Goal: Use online tool/utility: Utilize a website feature to perform a specific function

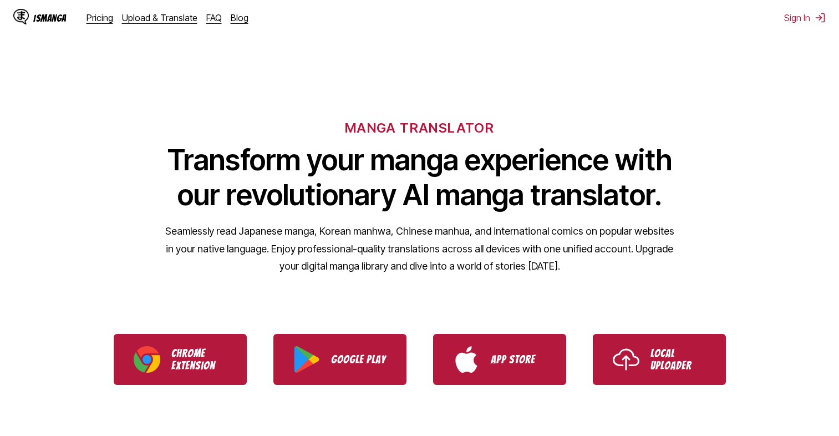
scroll to position [106, 0]
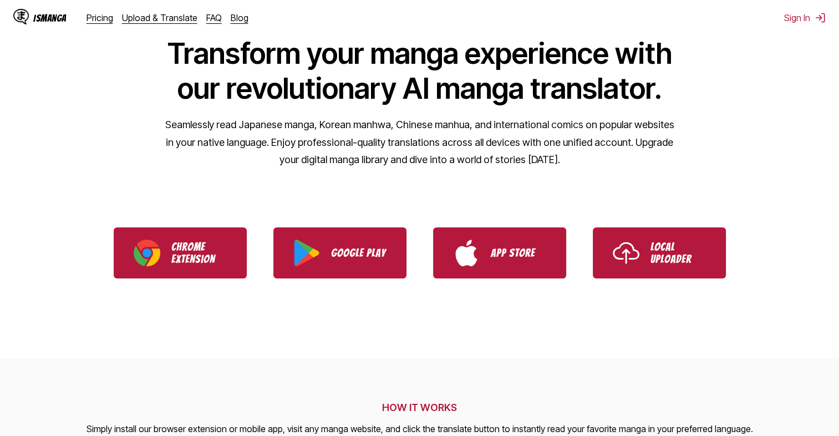
click at [636, 232] on link "Local Uploader" at bounding box center [658, 252] width 133 height 51
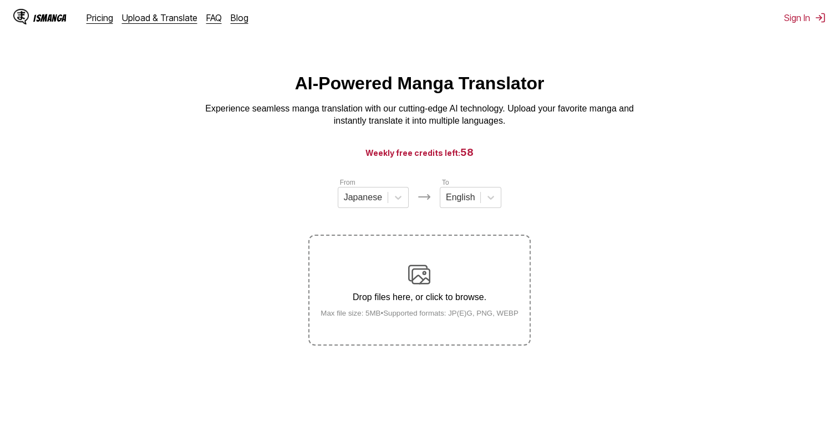
click at [402, 284] on div "Drop files here, or click to browse. Max file size: 5MB • Supported formats: JP…" at bounding box center [419, 290] width 216 height 54
click at [0, 0] on input "Drop files here, or click to browse. Max file size: 5MB • Supported formats: JP…" at bounding box center [0, 0] width 0 height 0
click at [417, 267] on img at bounding box center [419, 274] width 22 height 22
click at [0, 0] on input "Drop files here, or click to browse. Max file size: 5MB • Supported formats: JP…" at bounding box center [0, 0] width 0 height 0
click at [576, 283] on section "From Japanese To English Uploading..." at bounding box center [419, 261] width 821 height 168
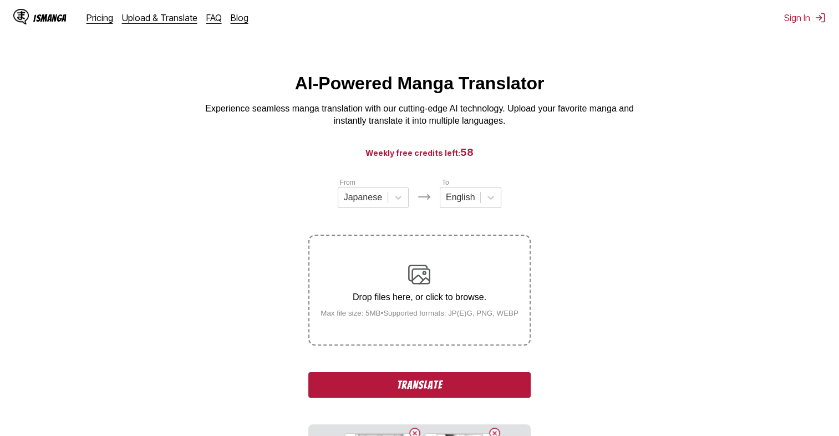
scroll to position [186, 0]
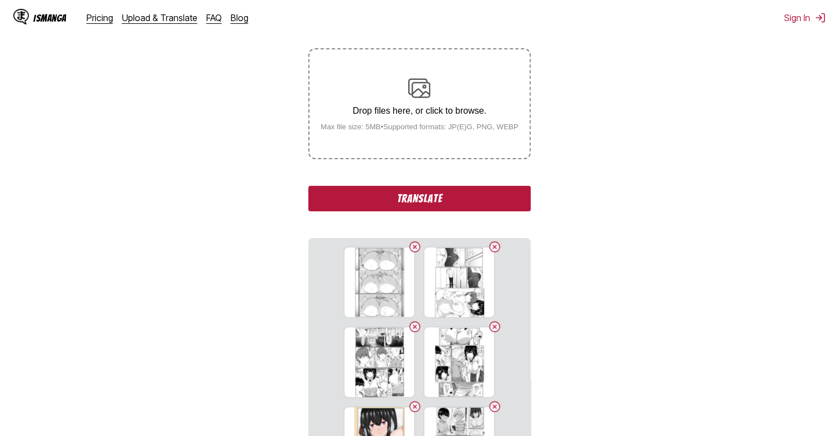
click at [432, 198] on button "Translate" at bounding box center [419, 198] width 222 height 25
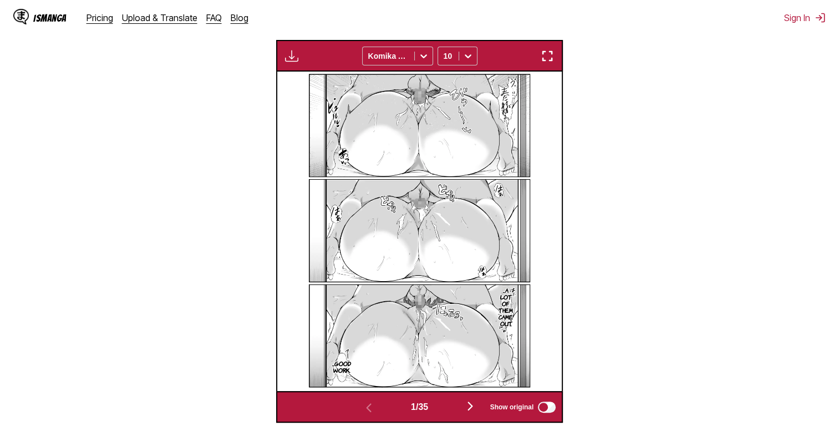
scroll to position [366, 0]
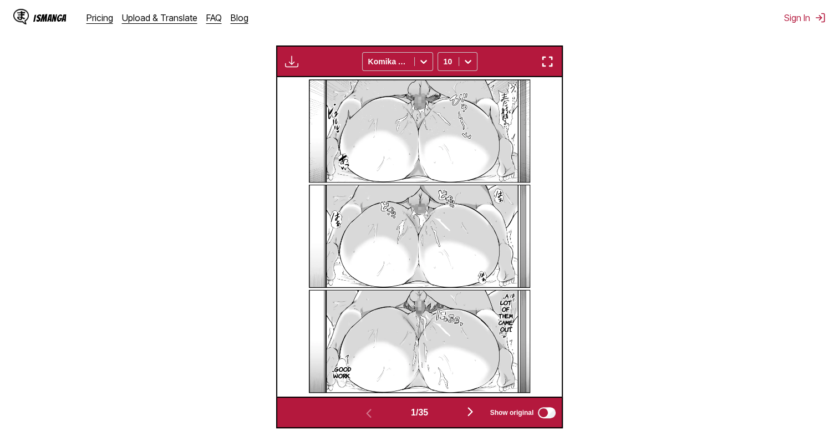
click at [473, 412] on img "button" at bounding box center [469, 411] width 13 height 13
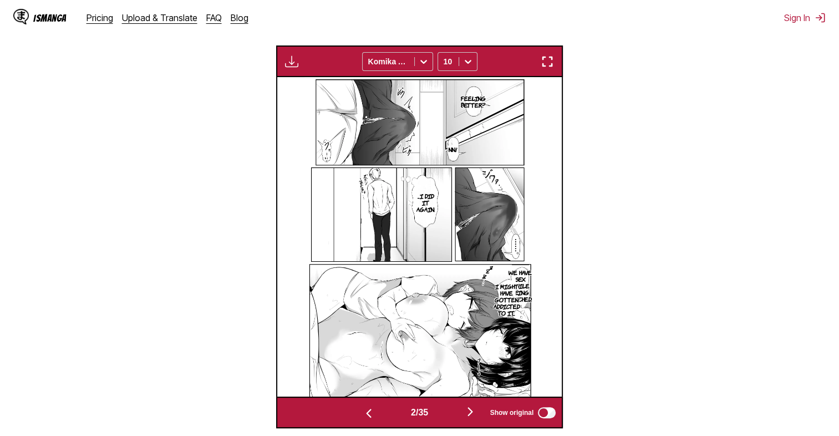
click at [473, 412] on img "button" at bounding box center [469, 411] width 13 height 13
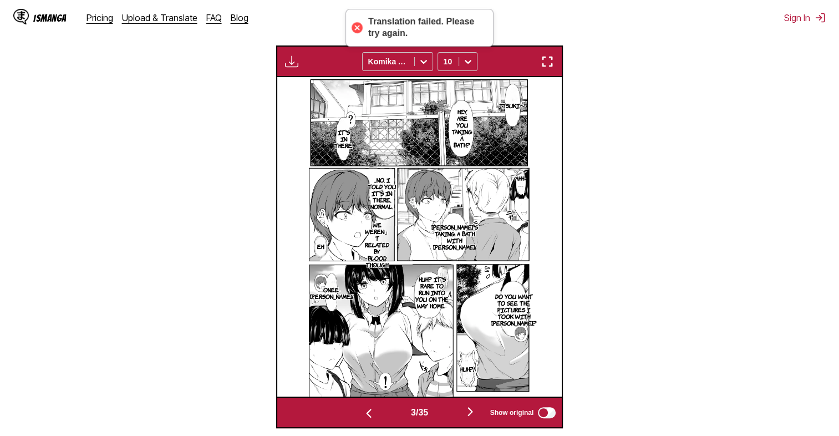
click at [473, 412] on img "button" at bounding box center [469, 411] width 13 height 13
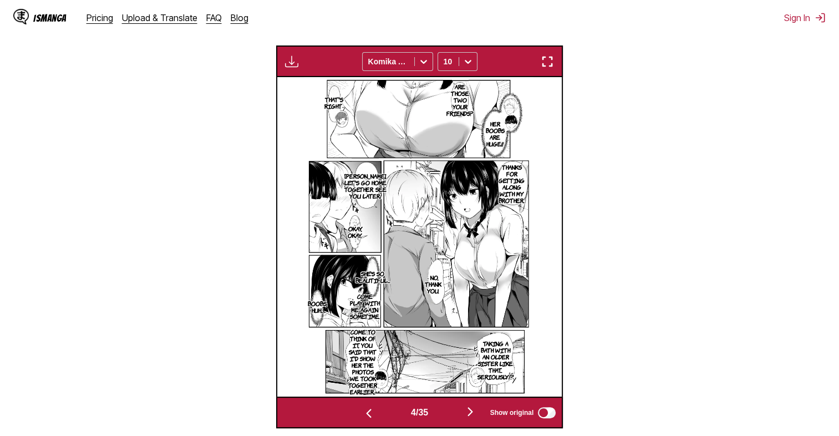
click at [476, 409] on img "button" at bounding box center [469, 411] width 13 height 13
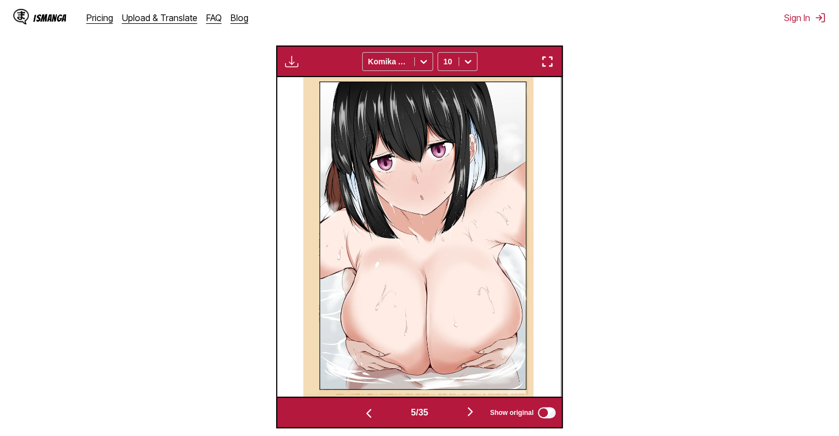
click at [476, 409] on img "button" at bounding box center [469, 411] width 13 height 13
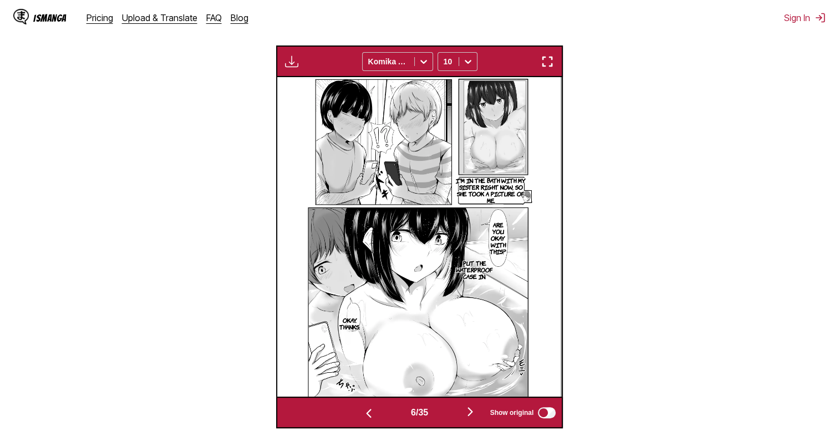
click at [476, 409] on img "button" at bounding box center [469, 411] width 13 height 13
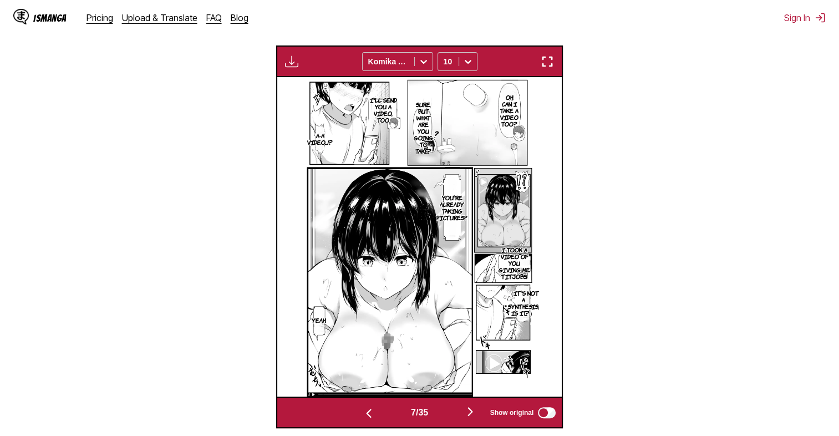
click at [472, 410] on img "button" at bounding box center [469, 411] width 13 height 13
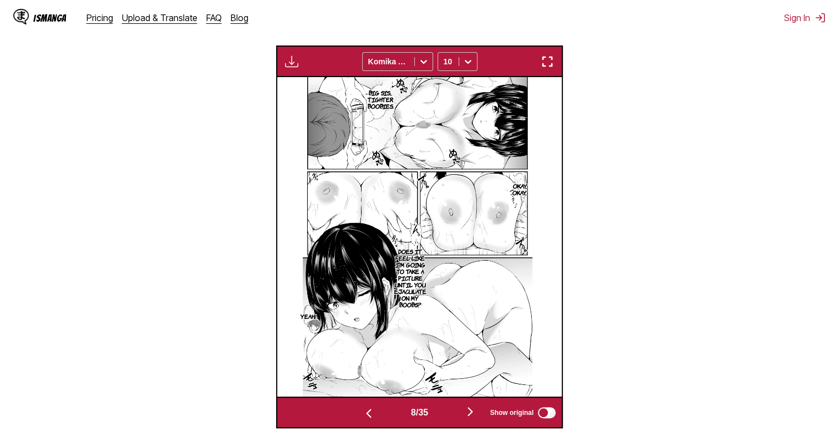
click at [472, 410] on img "button" at bounding box center [469, 411] width 13 height 13
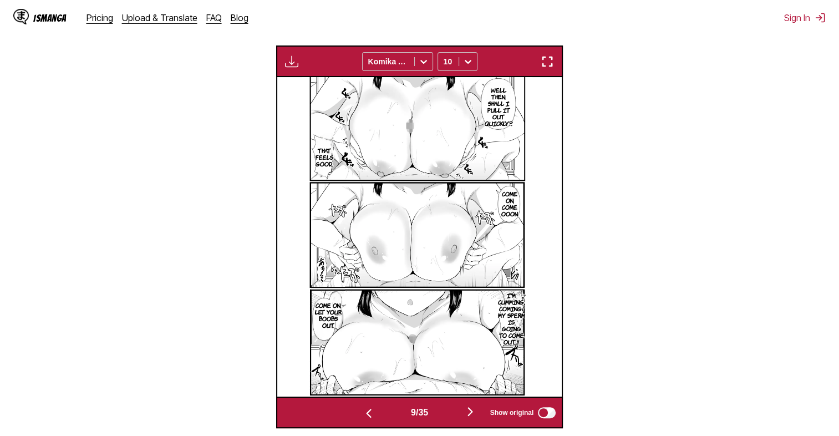
click at [472, 410] on img "button" at bounding box center [469, 411] width 13 height 13
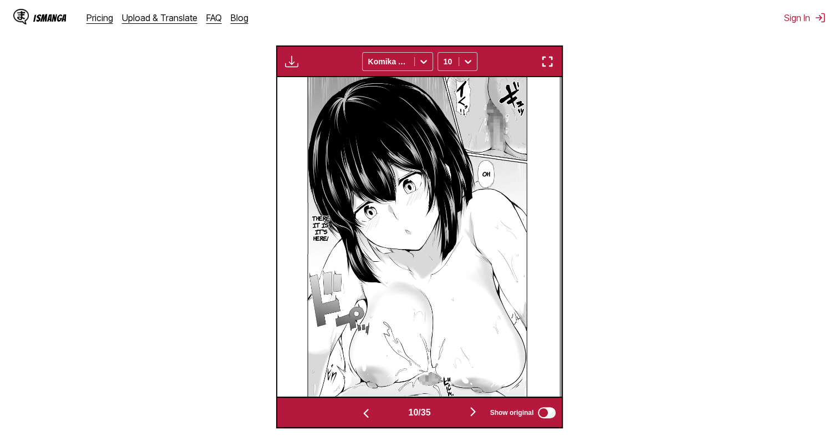
click at [472, 410] on img "button" at bounding box center [472, 411] width 13 height 13
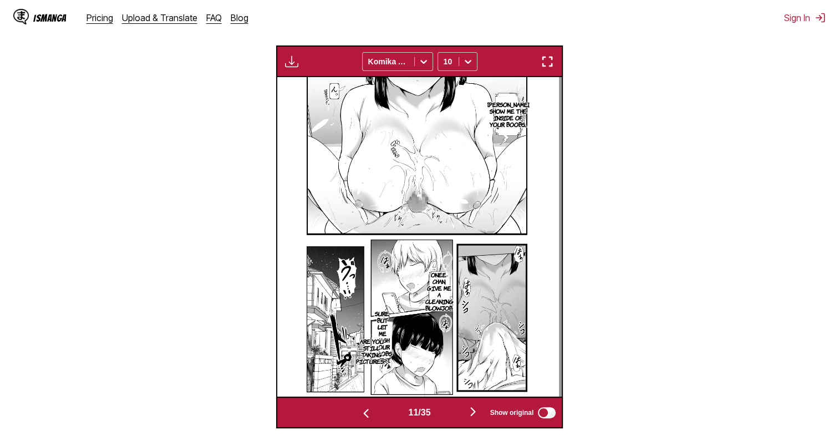
click at [472, 410] on img "button" at bounding box center [472, 411] width 13 height 13
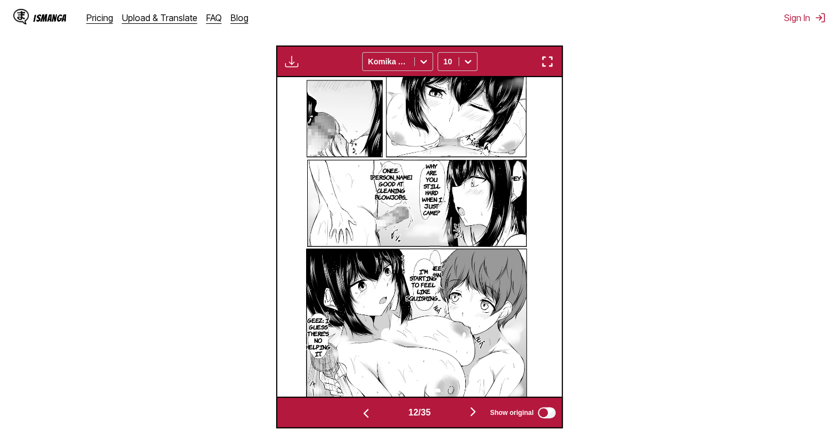
click at [473, 412] on img "button" at bounding box center [472, 411] width 13 height 13
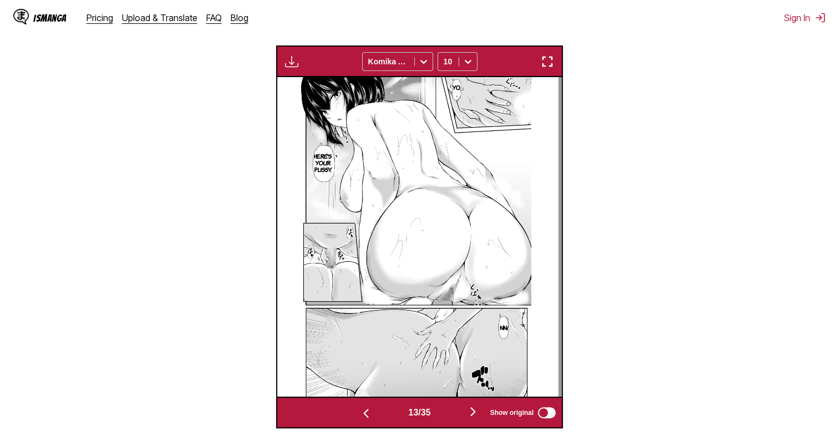
click at [479, 418] on img "button" at bounding box center [472, 411] width 13 height 13
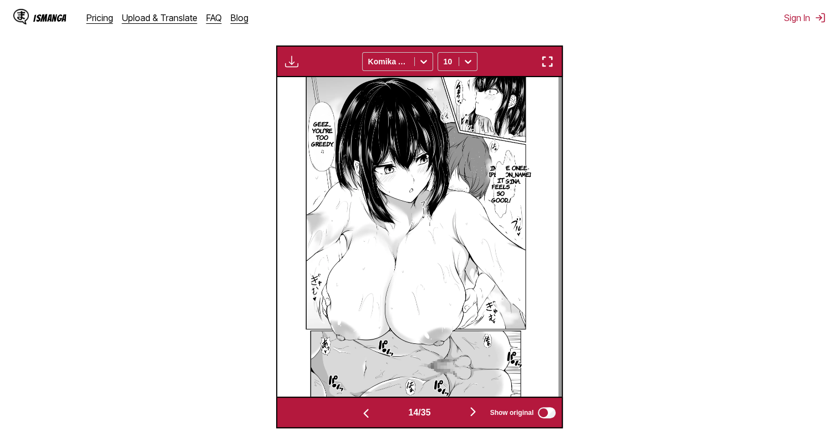
click at [479, 418] on img "button" at bounding box center [472, 411] width 13 height 13
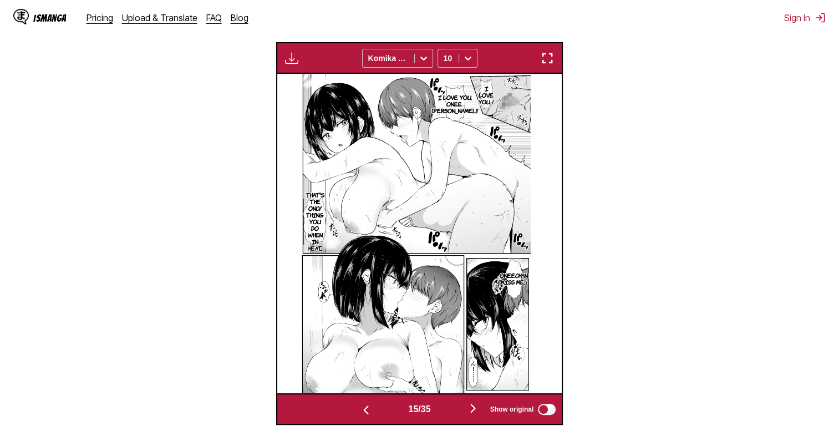
scroll to position [376, 0]
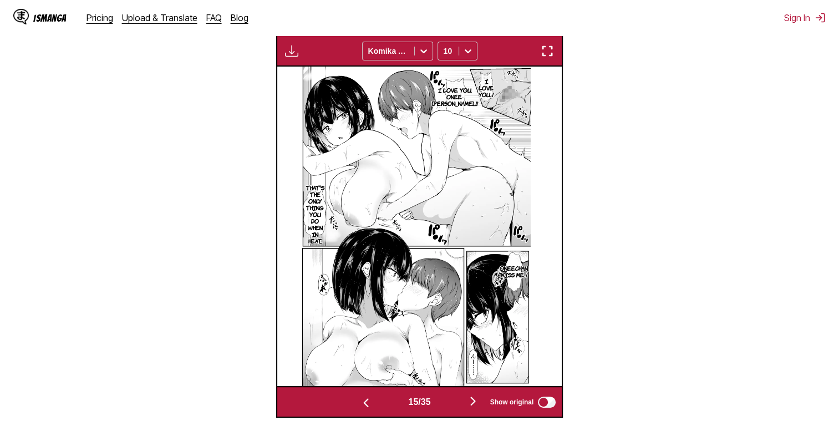
click at [472, 401] on img "button" at bounding box center [472, 400] width 13 height 13
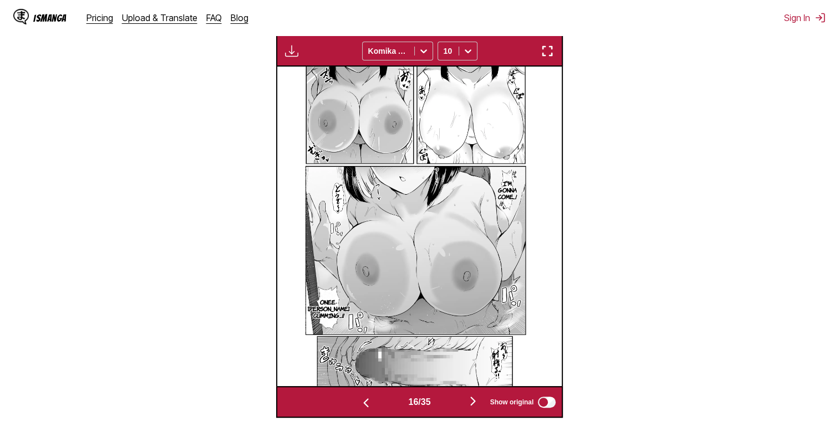
click at [474, 404] on img "button" at bounding box center [472, 400] width 13 height 13
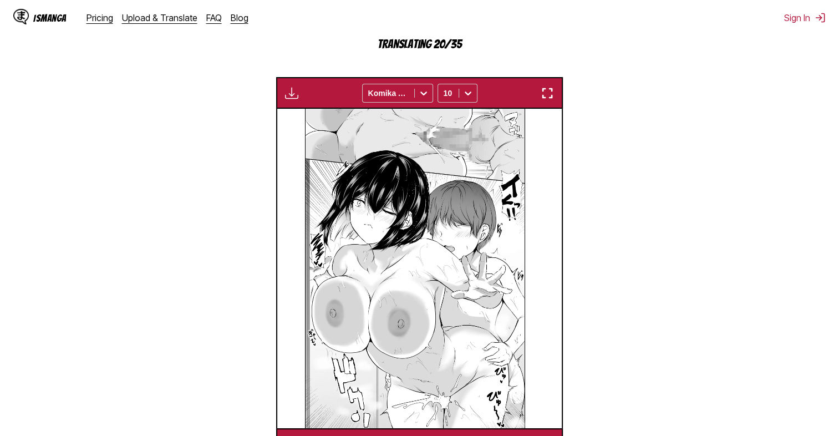
scroll to position [384, 0]
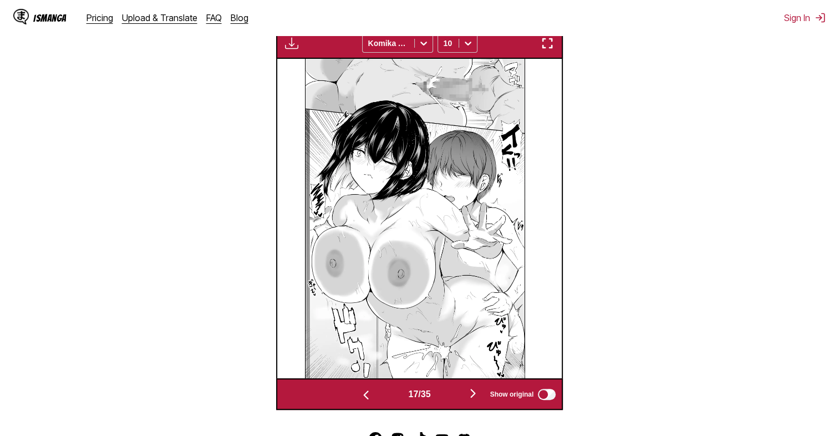
click at [476, 396] on img "button" at bounding box center [472, 392] width 13 height 13
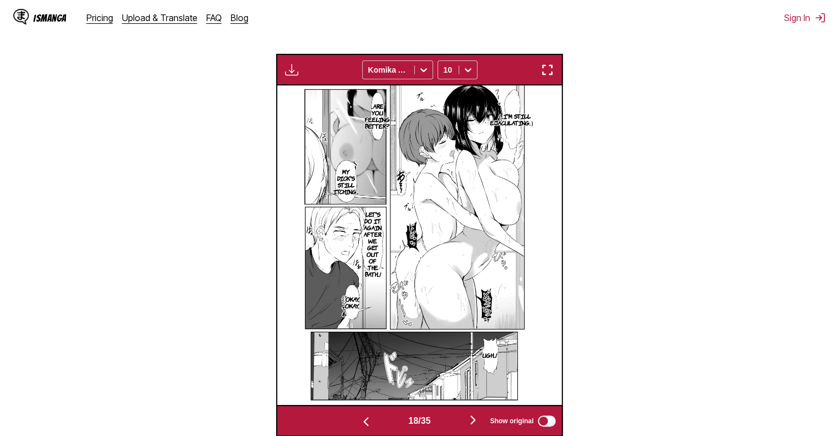
scroll to position [379, 0]
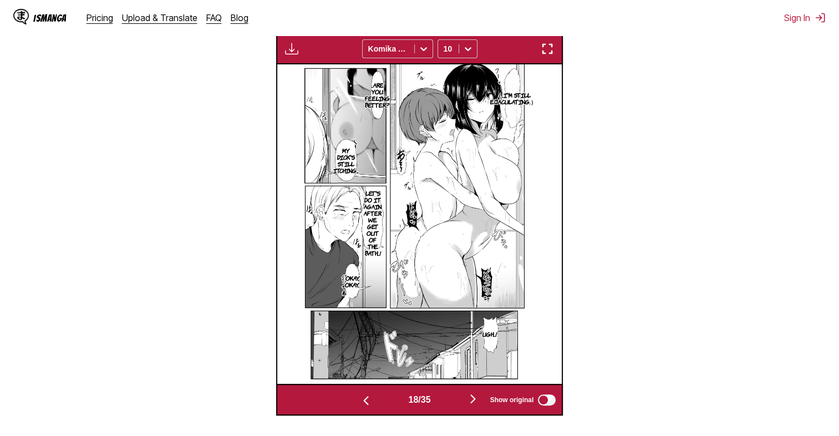
click at [474, 397] on img "button" at bounding box center [472, 398] width 13 height 13
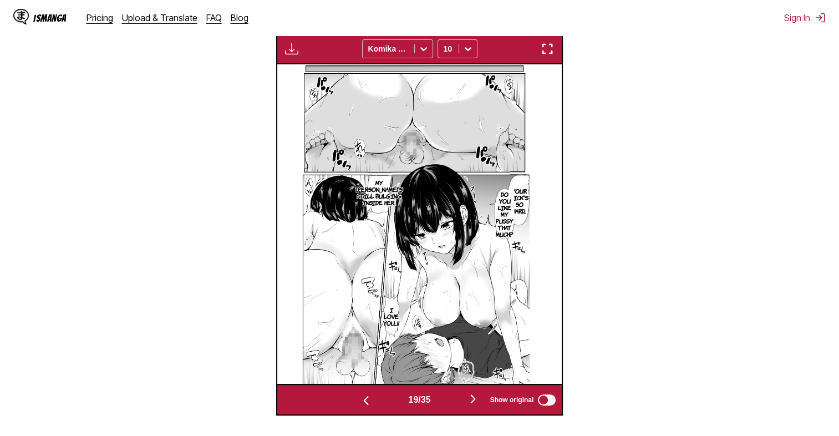
click at [475, 398] on img "button" at bounding box center [472, 398] width 13 height 13
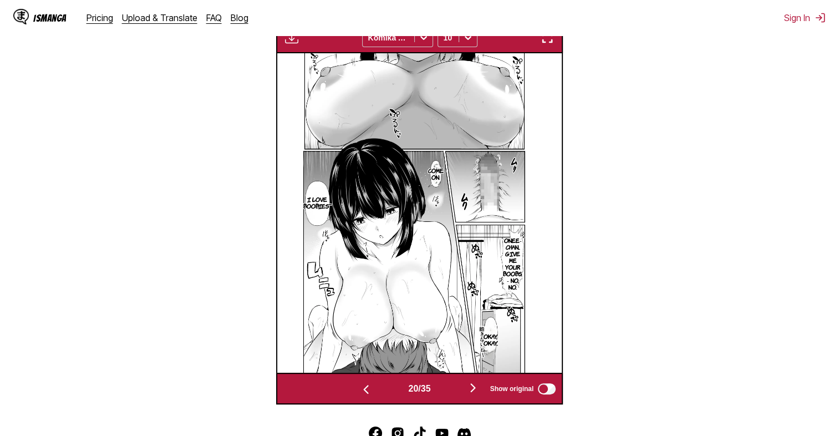
scroll to position [387, 0]
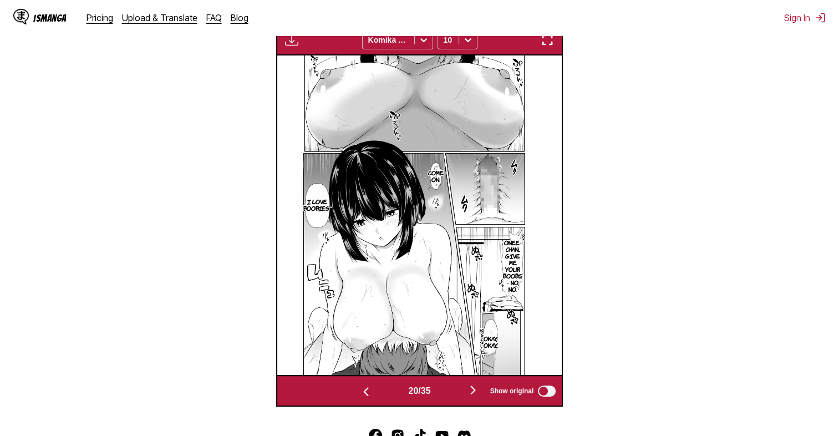
click at [476, 392] on img "button" at bounding box center [472, 389] width 13 height 13
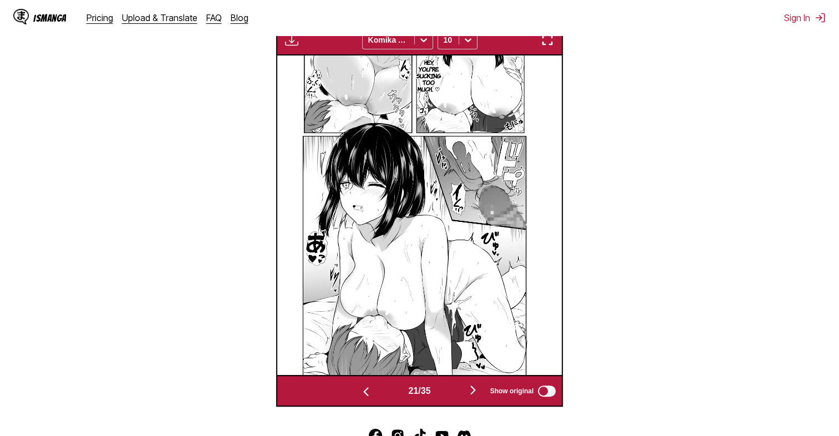
click at [477, 390] on img "button" at bounding box center [472, 389] width 13 height 13
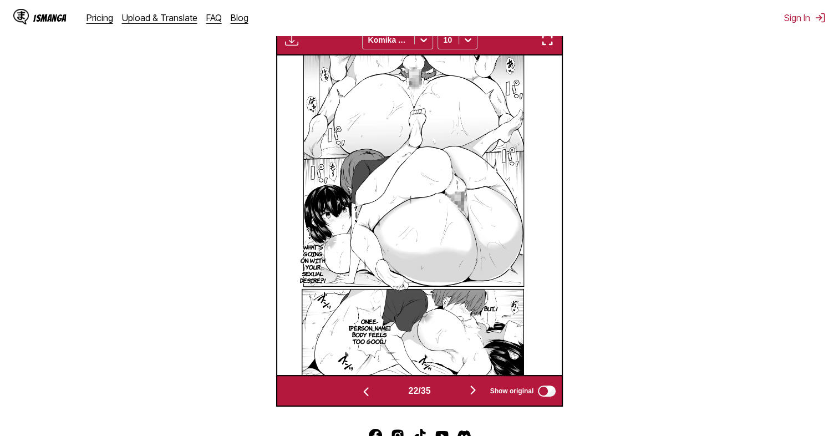
click at [477, 390] on img "button" at bounding box center [472, 389] width 13 height 13
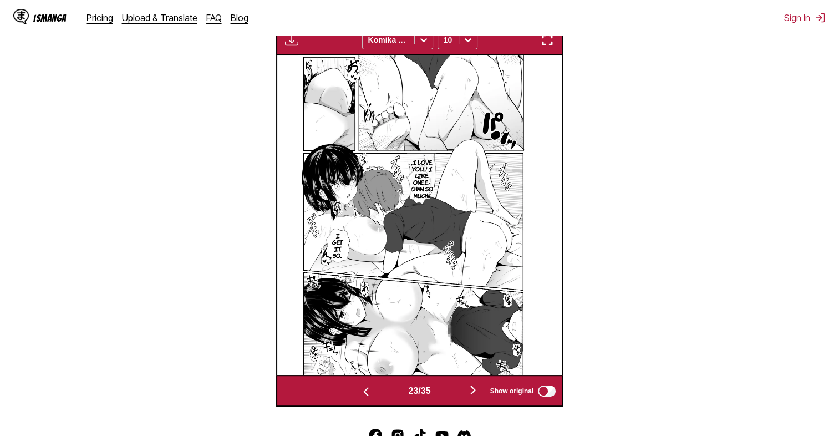
click at [477, 390] on img "button" at bounding box center [472, 389] width 13 height 13
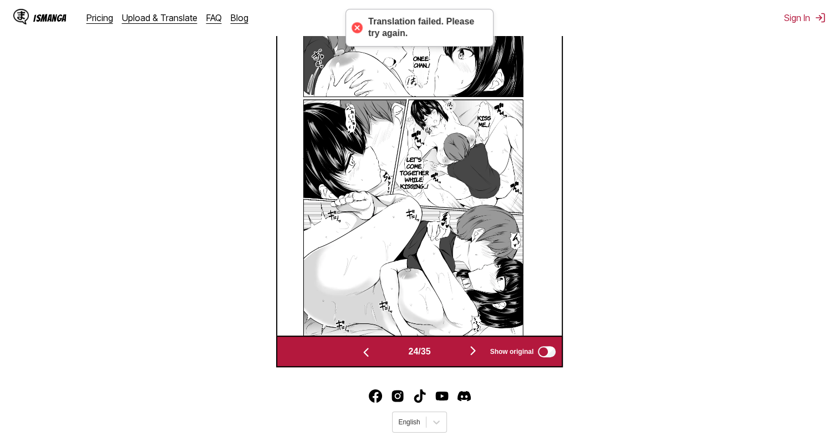
scroll to position [402, 0]
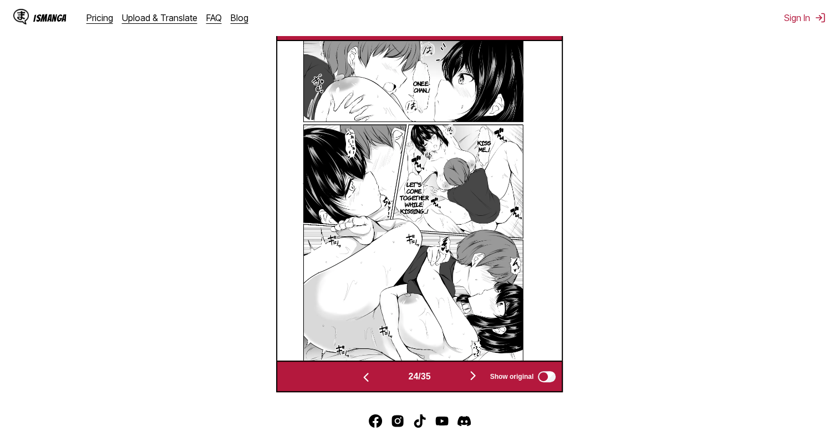
click at [478, 377] on img "button" at bounding box center [472, 375] width 13 height 13
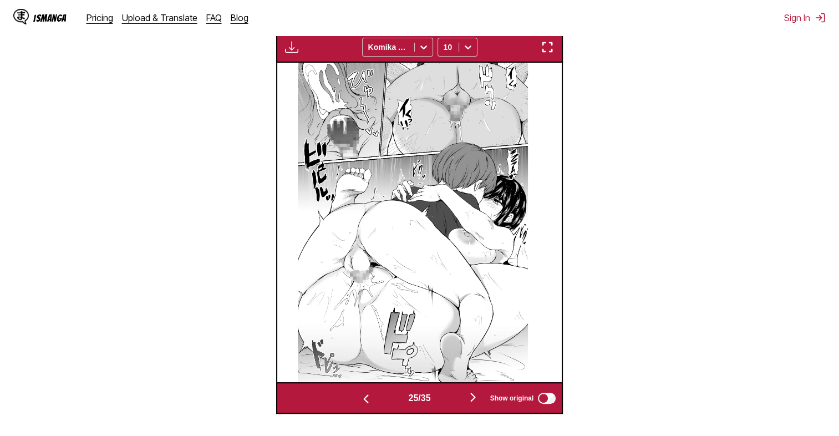
scroll to position [381, 0]
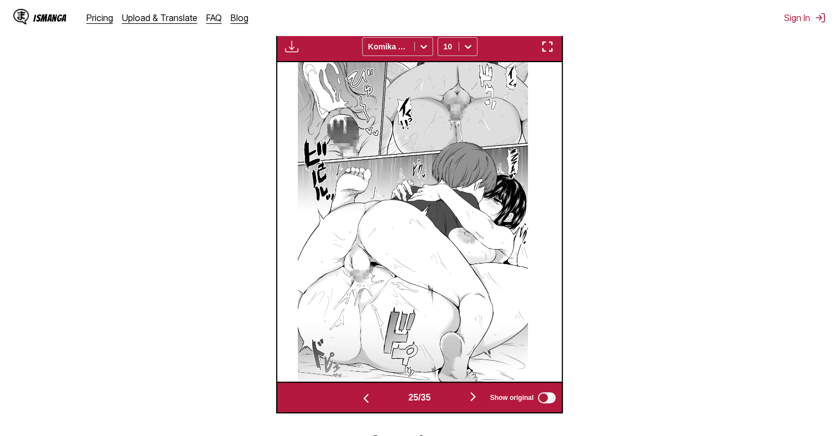
click at [476, 388] on div "25 / 35 Show original" at bounding box center [419, 397] width 287 height 32
click at [476, 391] on img "button" at bounding box center [472, 396] width 13 height 13
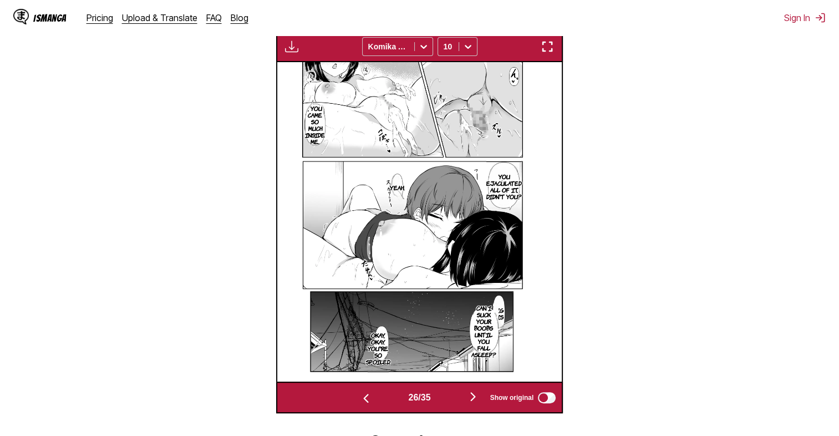
click at [477, 401] on img "button" at bounding box center [472, 396] width 13 height 13
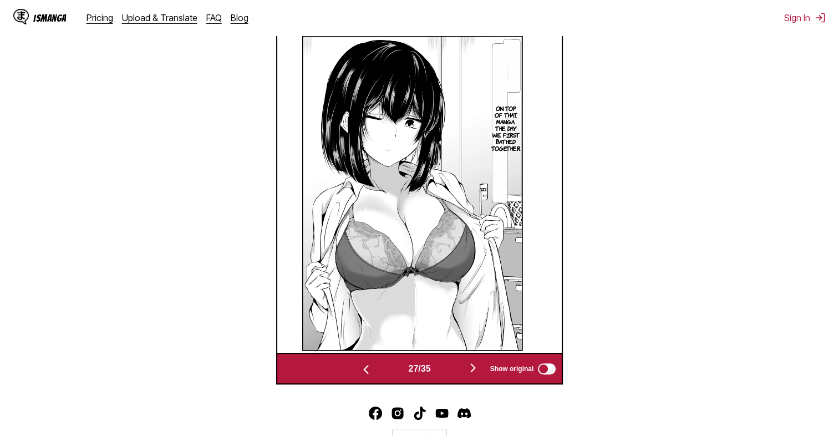
scroll to position [389, 0]
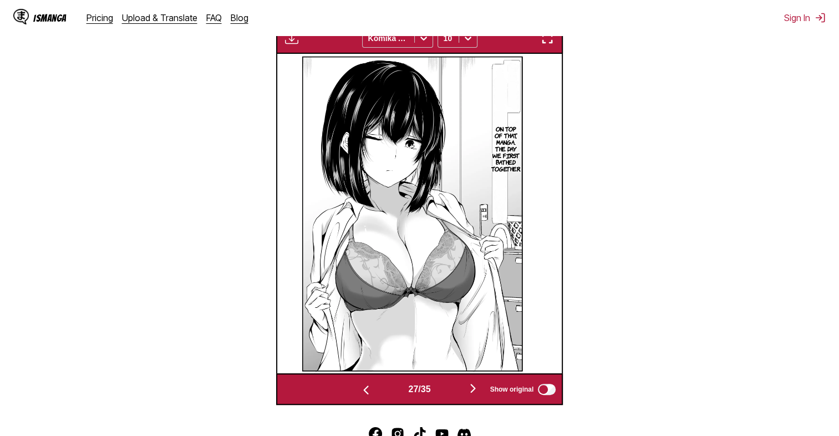
click at [476, 387] on img "button" at bounding box center [472, 387] width 13 height 13
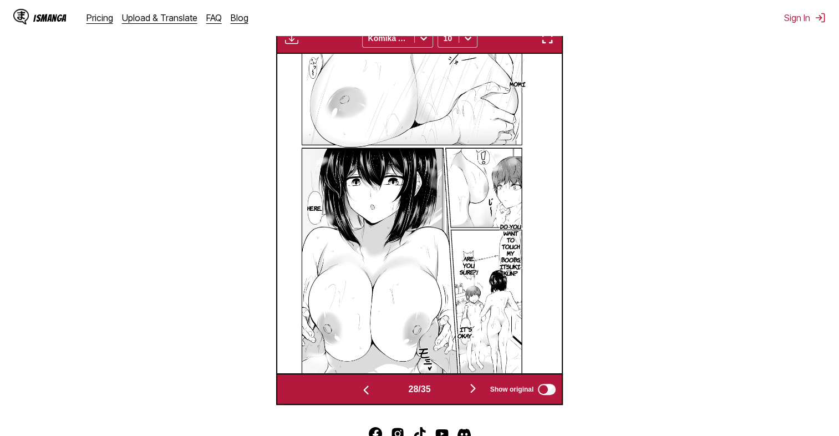
click at [476, 387] on img "button" at bounding box center [472, 387] width 13 height 13
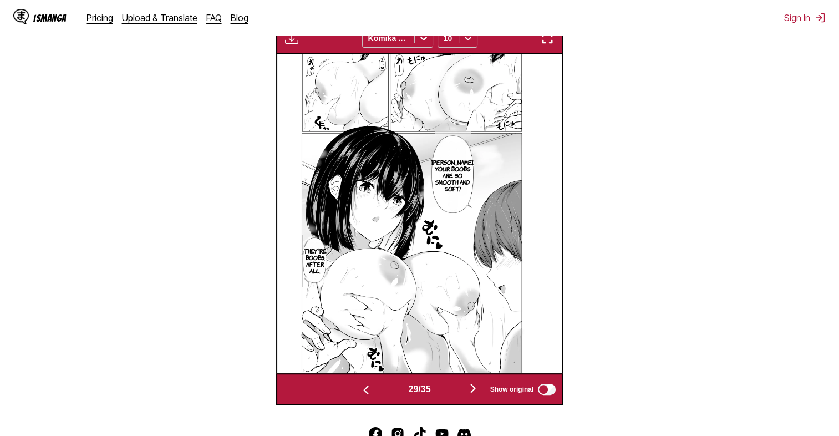
click at [476, 387] on img "button" at bounding box center [472, 387] width 13 height 13
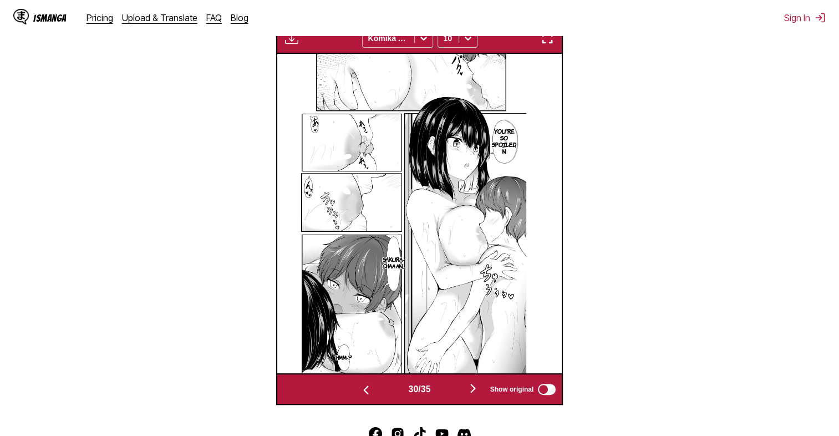
click at [476, 387] on img "button" at bounding box center [472, 387] width 13 height 13
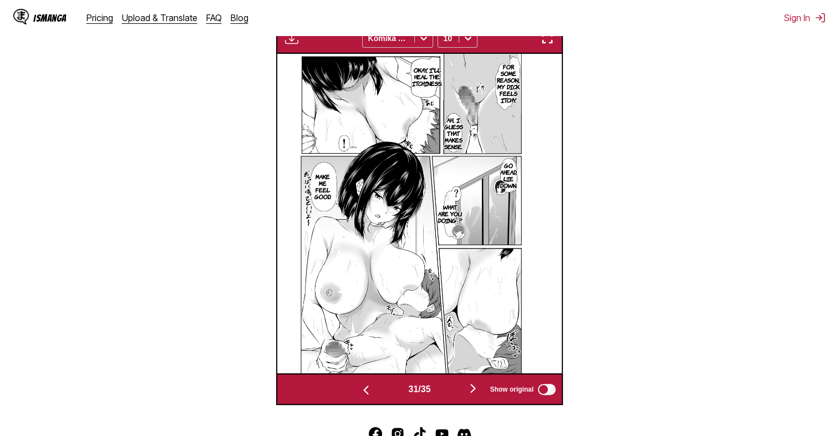
click at [476, 387] on img "button" at bounding box center [472, 387] width 13 height 13
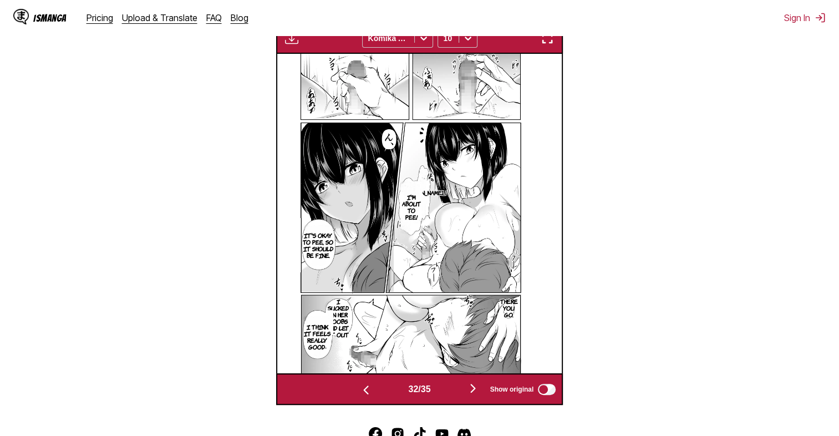
click at [476, 387] on img "button" at bounding box center [472, 387] width 13 height 13
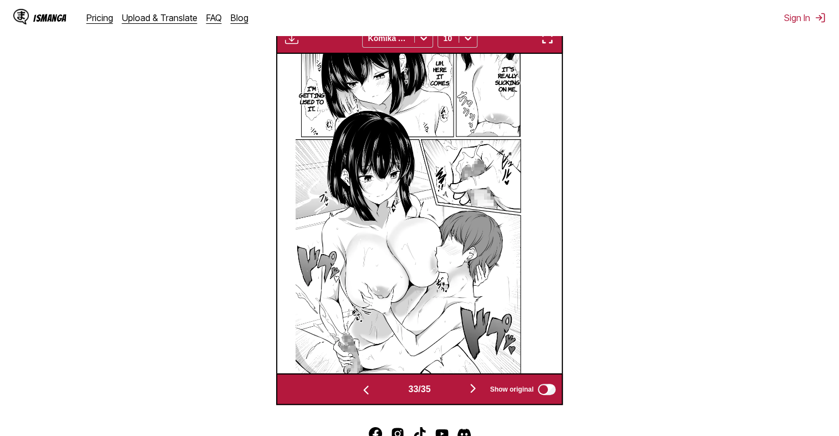
click at [476, 387] on img "button" at bounding box center [472, 387] width 13 height 13
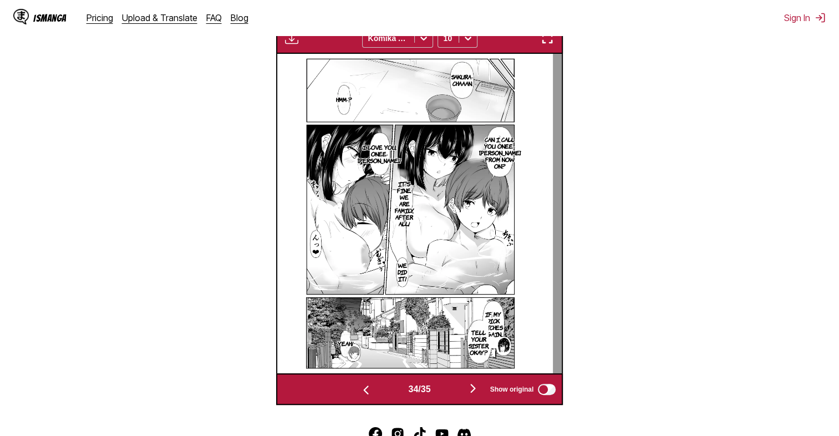
click at [476, 387] on img "button" at bounding box center [472, 387] width 13 height 13
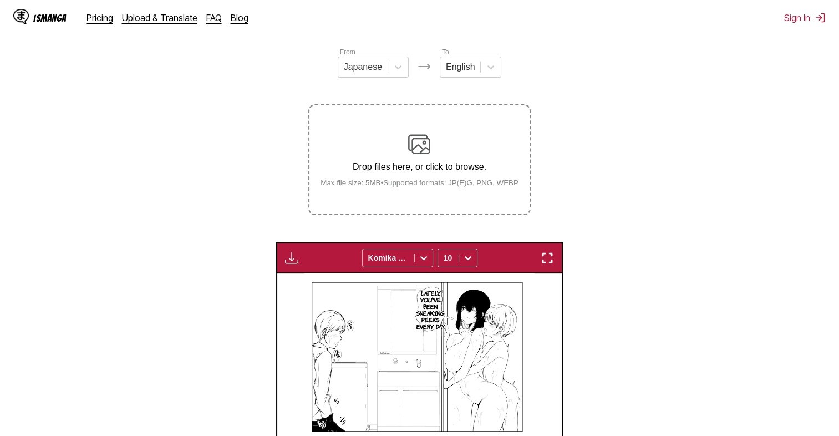
scroll to position [129, 0]
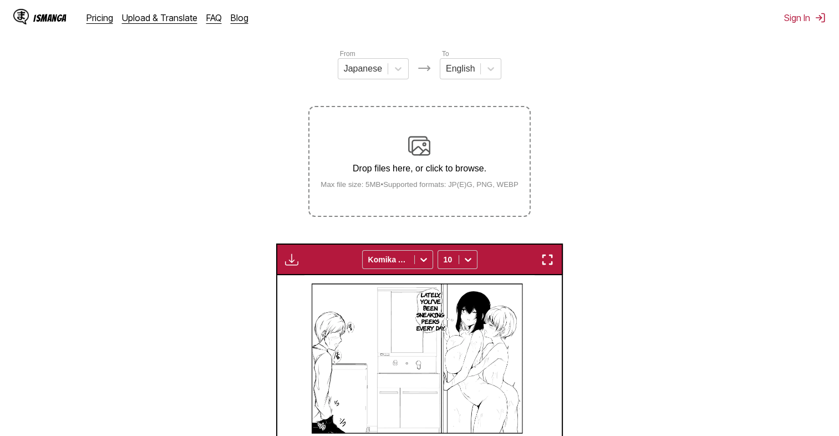
click at [442, 131] on label "Drop files here, or click to browse. Max file size: 5MB • Supported formats: JP…" at bounding box center [418, 161] width 219 height 109
click at [0, 0] on input "Drop files here, or click to browse. Max file size: 5MB • Supported formats: JP…" at bounding box center [0, 0] width 0 height 0
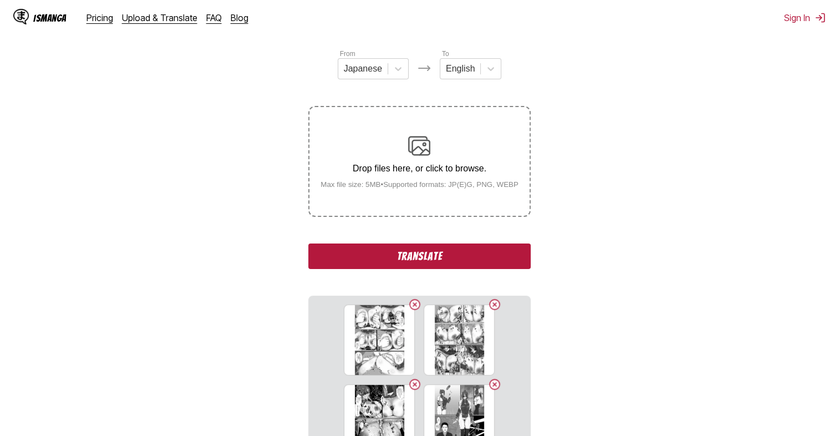
click at [377, 259] on button "Translate" at bounding box center [419, 255] width 222 height 25
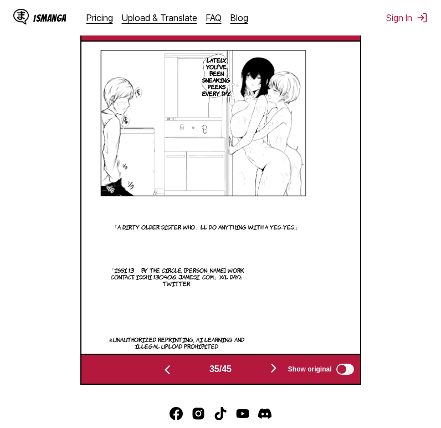
scroll to position [370, 0]
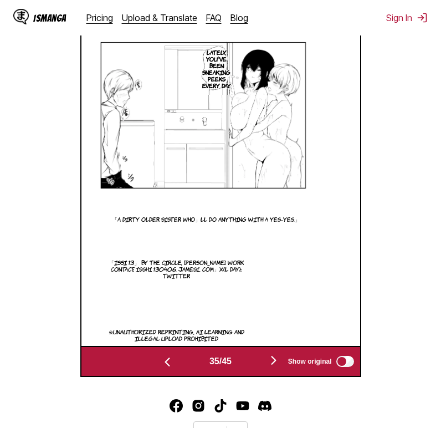
click at [266, 362] on button "button" at bounding box center [274, 361] width 67 height 16
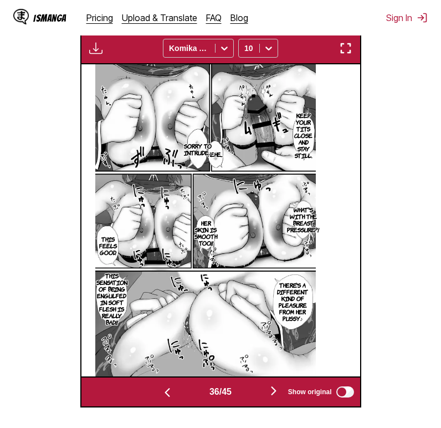
scroll to position [339, 0]
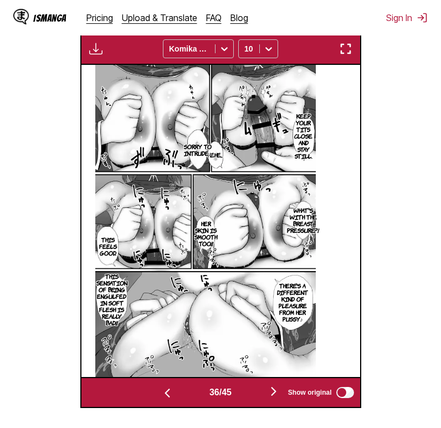
click at [277, 393] on img "button" at bounding box center [273, 391] width 13 height 13
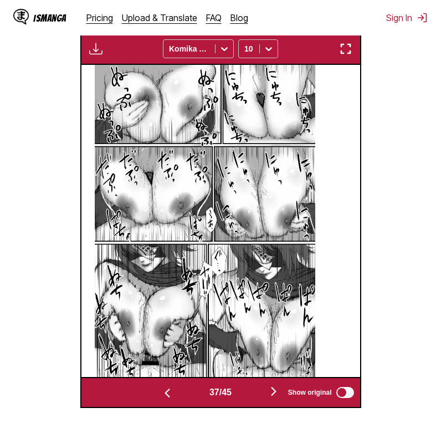
click at [277, 393] on img "button" at bounding box center [273, 391] width 13 height 13
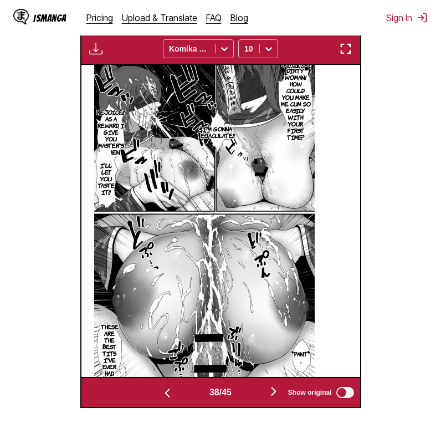
click at [277, 393] on img "button" at bounding box center [273, 391] width 13 height 13
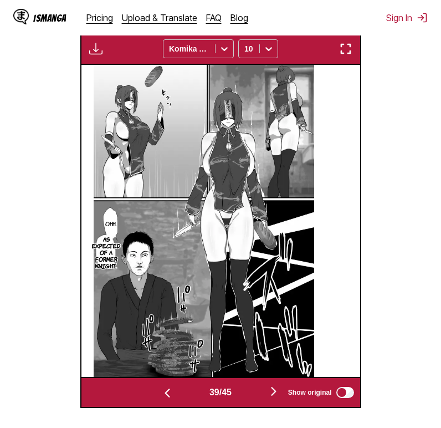
click at [277, 393] on img "button" at bounding box center [273, 391] width 13 height 13
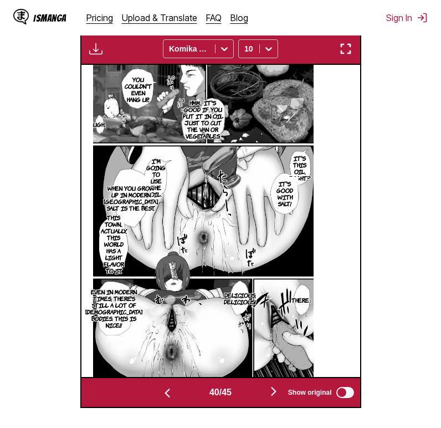
click at [277, 393] on img "button" at bounding box center [273, 391] width 13 height 13
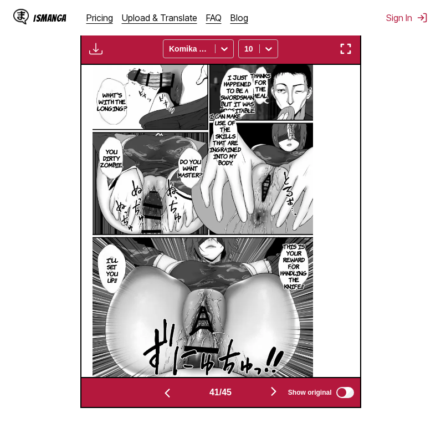
click at [277, 393] on img "button" at bounding box center [273, 391] width 13 height 13
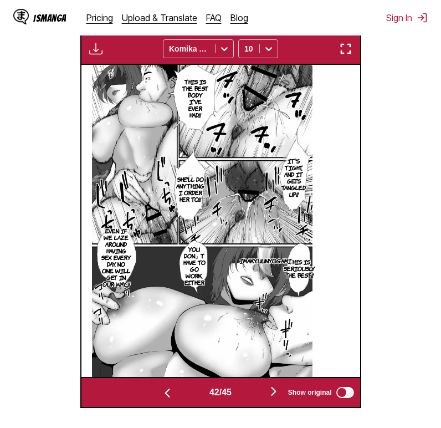
click at [277, 393] on img "button" at bounding box center [273, 391] width 13 height 13
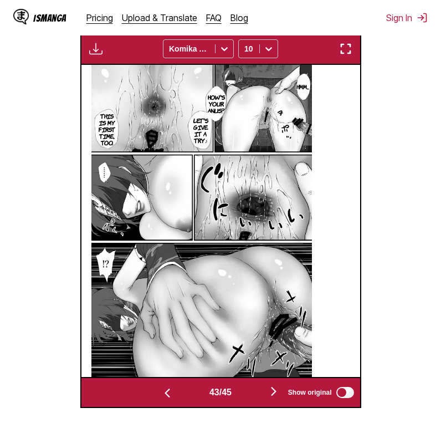
click at [277, 393] on img "button" at bounding box center [273, 391] width 13 height 13
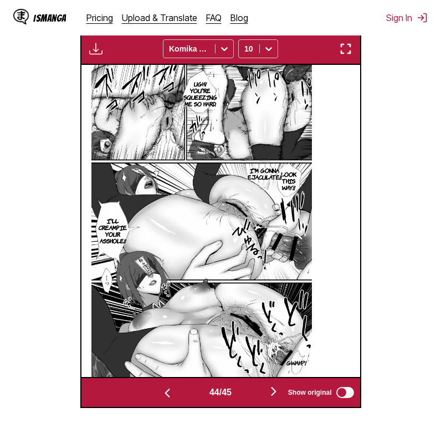
click at [277, 393] on img "button" at bounding box center [273, 391] width 13 height 13
